Goal: Task Accomplishment & Management: Use online tool/utility

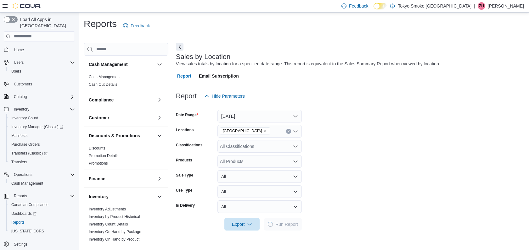
scroll to position [201, 0]
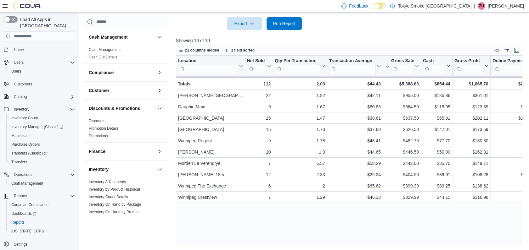
click at [349, 36] on div at bounding box center [351, 34] width 350 height 8
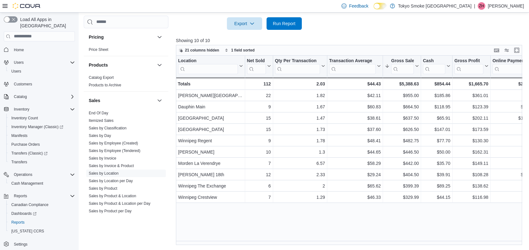
scroll to position [305, 0]
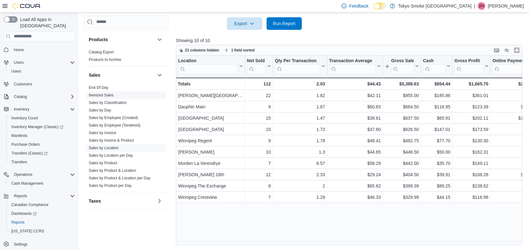
click at [121, 125] on link "Sales by Employee (Tendered)" at bounding box center [115, 125] width 52 height 4
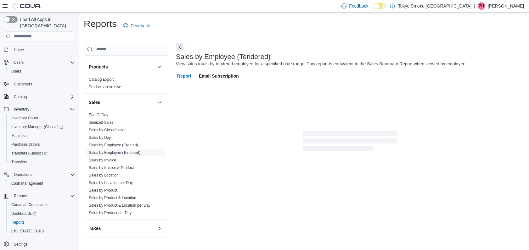
scroll to position [8, 0]
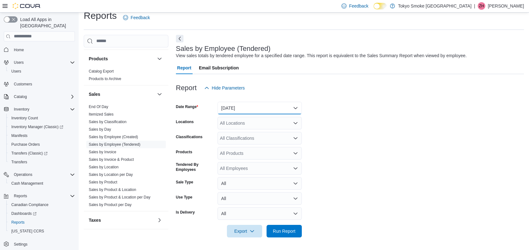
click at [265, 108] on button "[DATE]" at bounding box center [259, 108] width 84 height 13
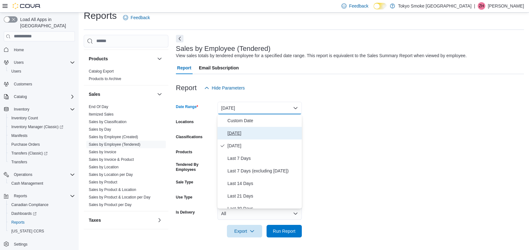
click at [244, 133] on span "[DATE]" at bounding box center [263, 134] width 72 height 8
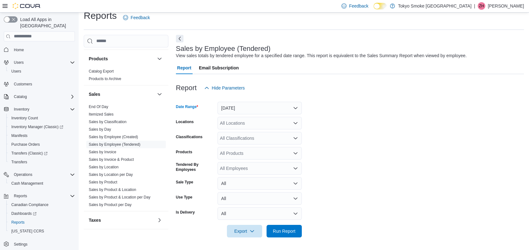
click at [256, 125] on div "All Locations" at bounding box center [259, 123] width 84 height 13
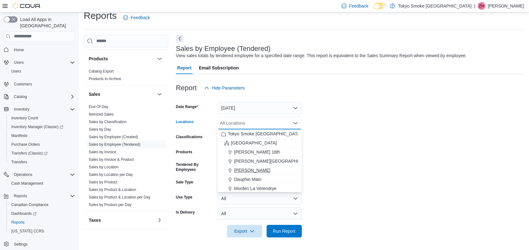
click at [262, 170] on span "[PERSON_NAME]" at bounding box center [252, 170] width 36 height 6
click at [284, 234] on span "Run Report" at bounding box center [284, 231] width 28 height 13
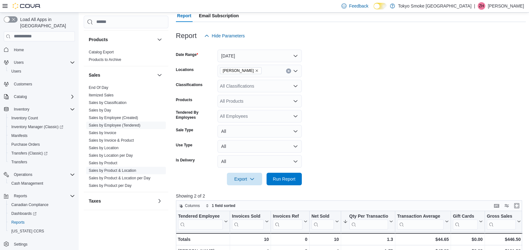
scroll to position [70, 0]
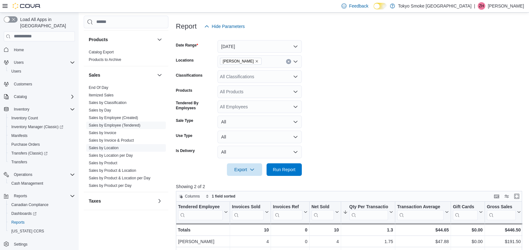
click at [103, 148] on link "Sales by Location" at bounding box center [104, 148] width 30 height 4
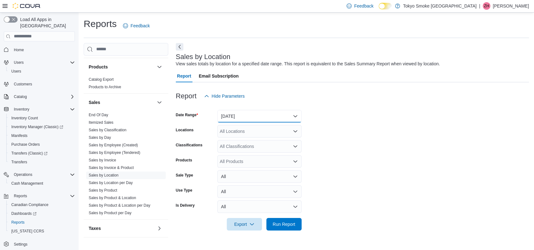
click at [241, 118] on button "[DATE]" at bounding box center [259, 116] width 84 height 13
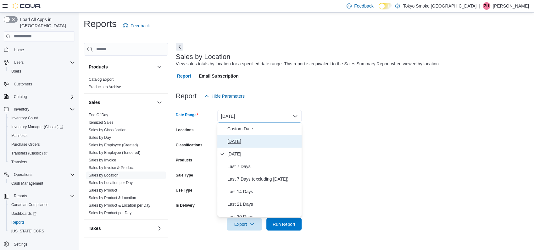
click at [246, 143] on span "[DATE]" at bounding box center [263, 142] width 72 height 8
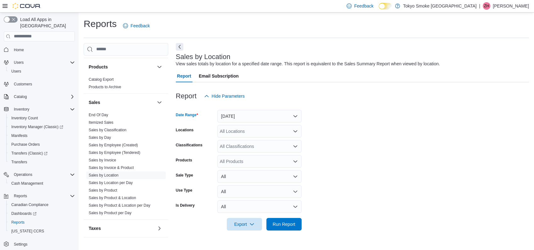
click at [252, 129] on div "All Locations" at bounding box center [259, 131] width 84 height 13
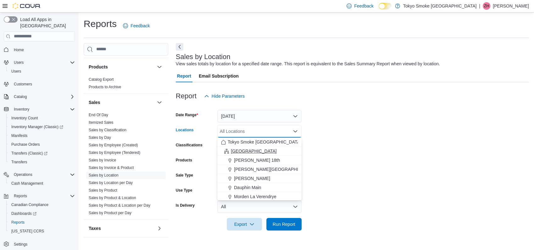
click at [243, 151] on span "[GEOGRAPHIC_DATA]" at bounding box center [254, 151] width 46 height 6
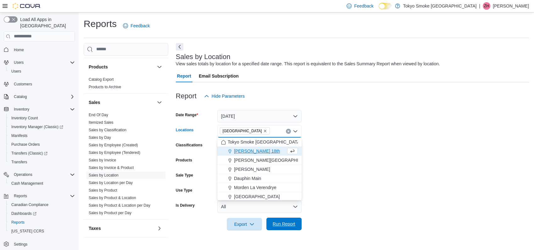
click at [292, 226] on span "Run Report" at bounding box center [284, 224] width 23 height 6
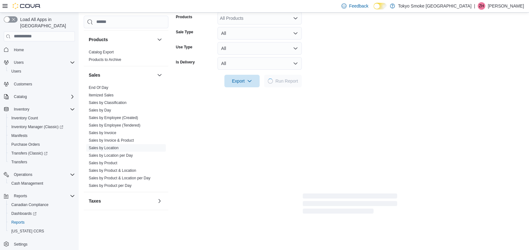
scroll to position [175, 0]
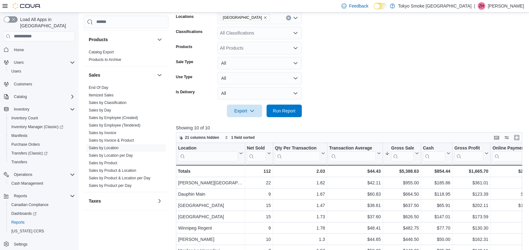
scroll to position [61, 0]
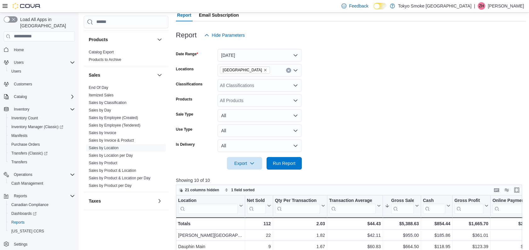
drag, startPoint x: 380, startPoint y: 71, endPoint x: 384, endPoint y: 71, distance: 3.5
click at [381, 71] on form "Date Range [DATE] Locations [GEOGRAPHIC_DATA] Classifications All Classificatio…" at bounding box center [351, 106] width 350 height 128
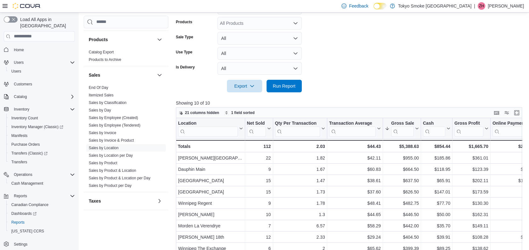
scroll to position [201, 0]
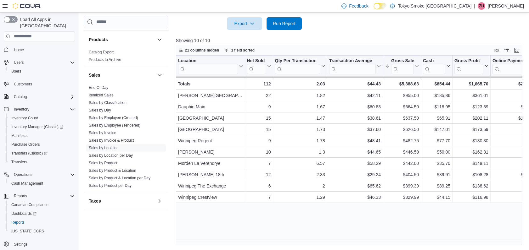
click at [290, 24] on span "Run Report" at bounding box center [284, 23] width 23 height 6
click at [388, 30] on div at bounding box center [351, 34] width 350 height 8
click at [282, 25] on span "Run Report" at bounding box center [284, 23] width 23 height 6
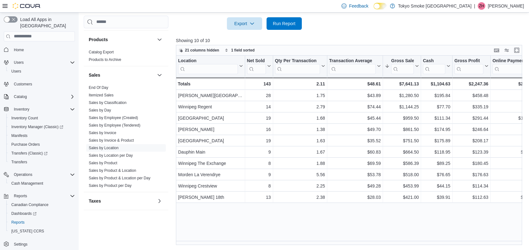
click at [286, 25] on span "Run Report" at bounding box center [284, 23] width 23 height 6
click at [418, 64] on div at bounding box center [420, 66] width 5 height 21
click at [411, 61] on div "Gross Sales" at bounding box center [402, 61] width 23 height 6
click at [411, 36] on div at bounding box center [351, 34] width 350 height 8
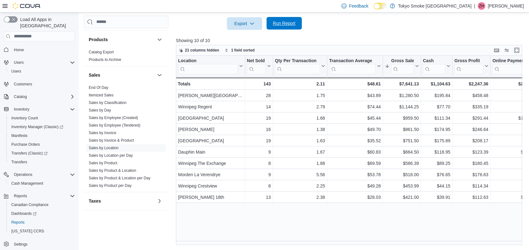
click at [298, 23] on span "Run Report" at bounding box center [284, 23] width 28 height 13
click at [280, 22] on span "Run Report" at bounding box center [284, 23] width 23 height 6
click at [287, 24] on span "Run Report" at bounding box center [284, 23] width 23 height 6
click at [281, 23] on span "Run Report" at bounding box center [284, 23] width 23 height 6
drag, startPoint x: 294, startPoint y: 24, endPoint x: 315, endPoint y: 22, distance: 21.1
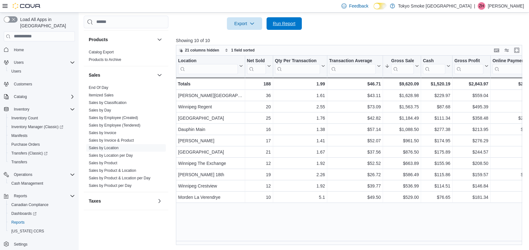
click at [294, 24] on span "Run Report" at bounding box center [284, 23] width 23 height 6
